Goal: Transaction & Acquisition: Purchase product/service

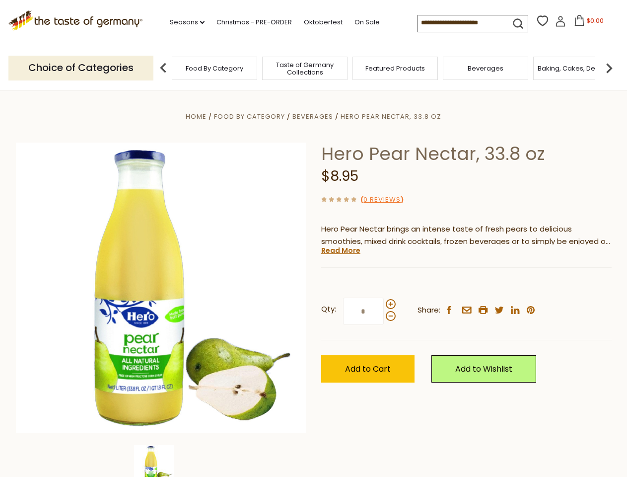
click at [313, 238] on div "Home Food By Category [GEOGRAPHIC_DATA] Hero Pear Nectar, 33.8 oz Hero Pear Nec…" at bounding box center [313, 301] width 611 height 382
click at [183, 22] on link "Seasons dropdown_arrow" at bounding box center [187, 22] width 35 height 11
click at [587, 23] on span "$0.00" at bounding box center [595, 20] width 17 height 8
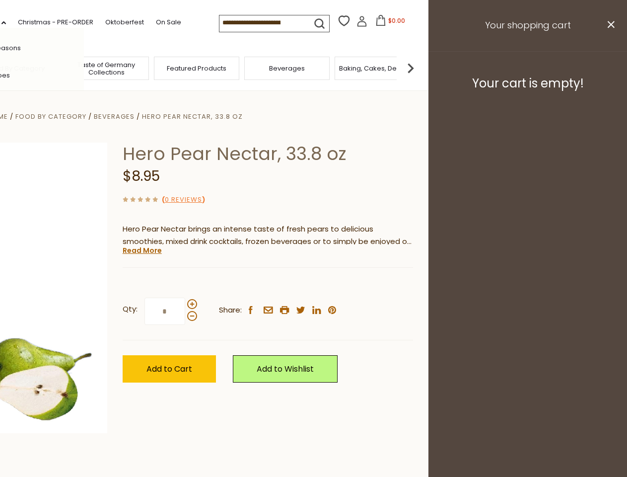
click at [84, 68] on div "All Seasons Recipes Game Day [DATE] [DATE] [DATE][PERSON_NAME] [DATE] Springfes…" at bounding box center [27, 238] width 113 height 421
click at [609, 68] on footer "Your cart is empty!" at bounding box center [527, 83] width 199 height 64
click at [313, 284] on div "Qty: * Share: facebook email printer twitter linkedin pinterest" at bounding box center [268, 312] width 290 height 58
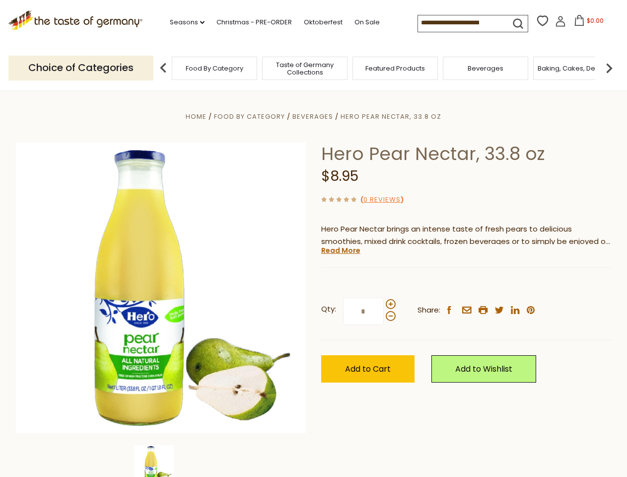
click at [161, 461] on div "Home Food By Category [GEOGRAPHIC_DATA] Hero Pear Nectar, 33.8 oz Hero Pear Nec…" at bounding box center [313, 301] width 611 height 382
click at [161, 461] on img at bounding box center [154, 465] width 40 height 40
click at [340, 250] on link "Read More" at bounding box center [340, 250] width 39 height 10
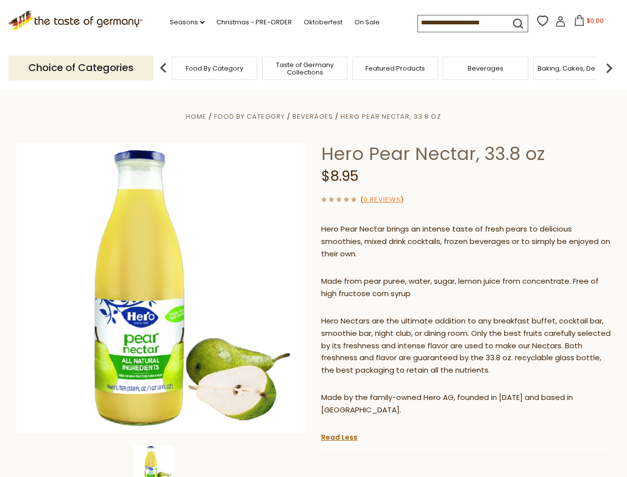
click at [390, 315] on p "Hero Nectars are the ultimate addition to any breakfast buffet, cocktail bar, s…" at bounding box center [466, 346] width 290 height 62
